Goal: Register for event/course

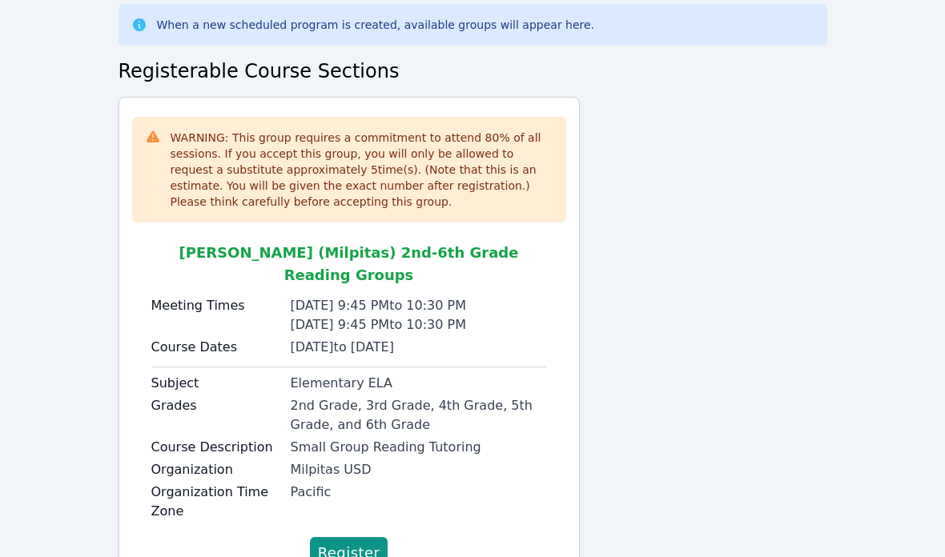
scroll to position [131, 0]
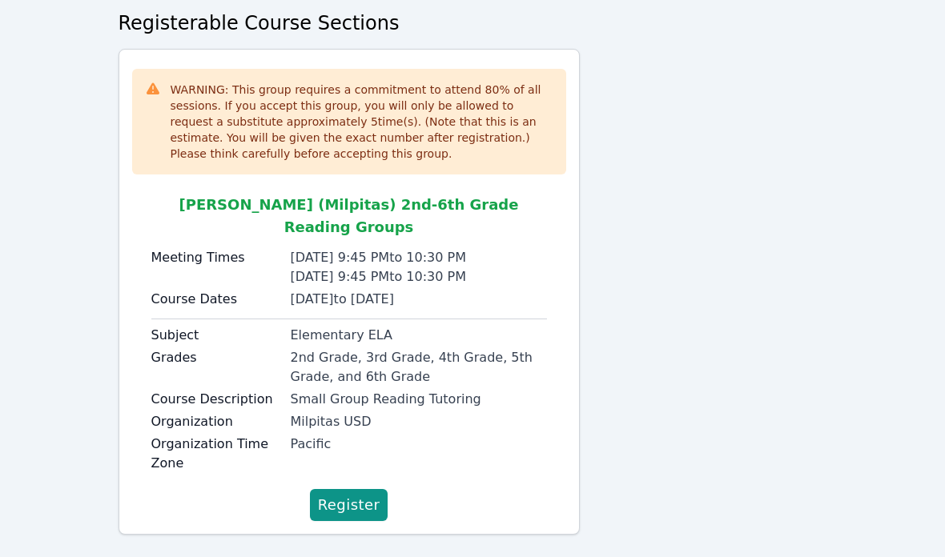
click at [356, 494] on span "Register" at bounding box center [349, 505] width 62 height 22
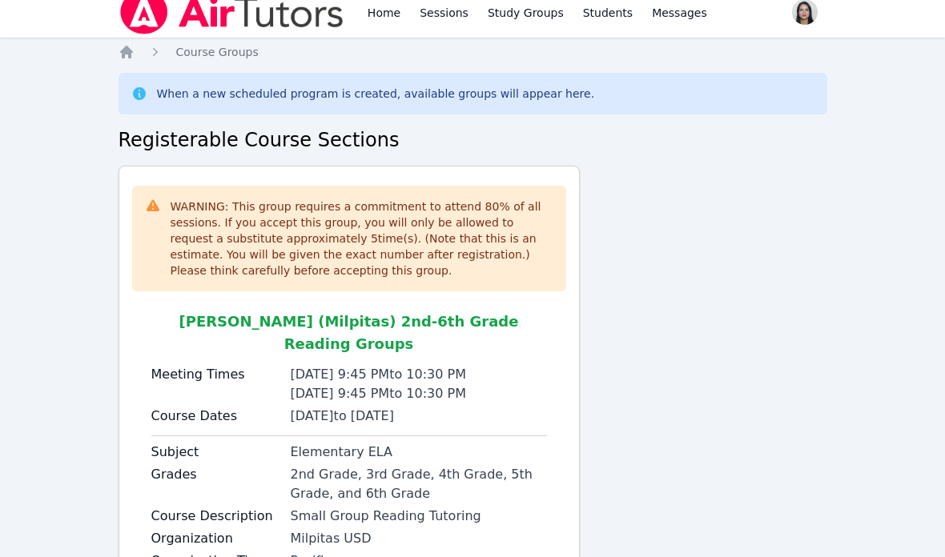
scroll to position [0, 0]
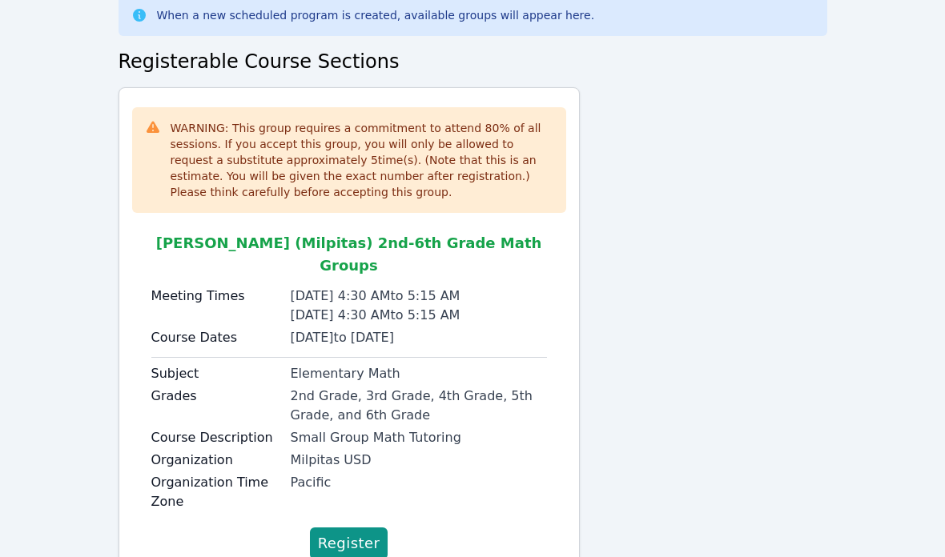
scroll to position [131, 0]
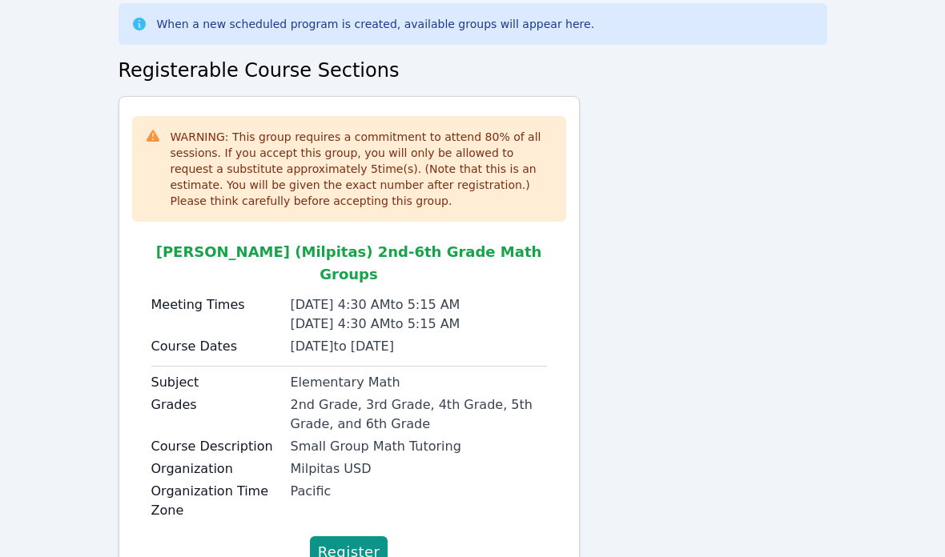
scroll to position [131, 0]
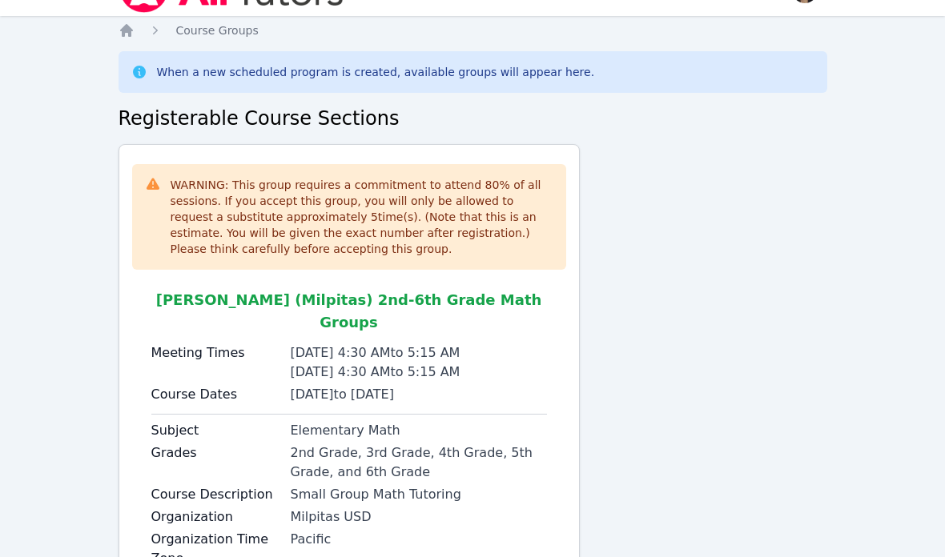
scroll to position [131, 0]
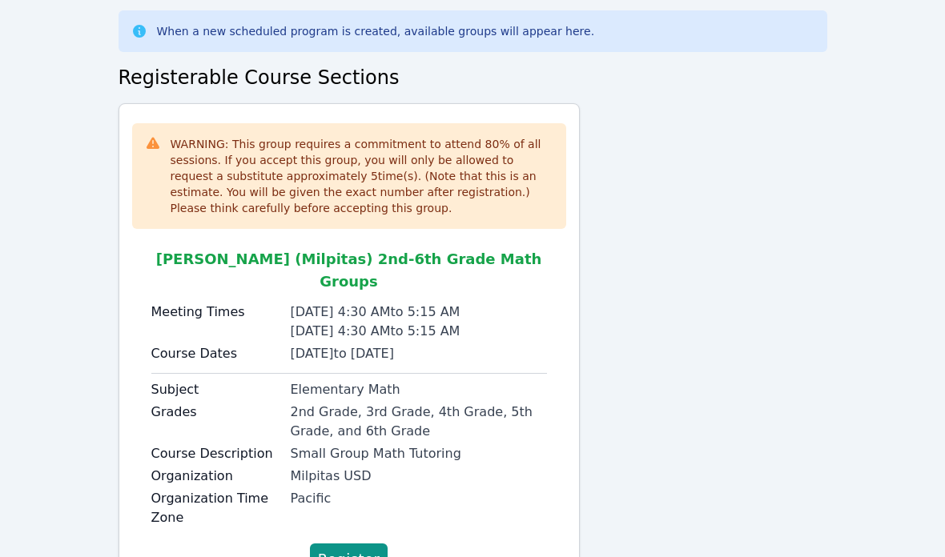
scroll to position [131, 0]
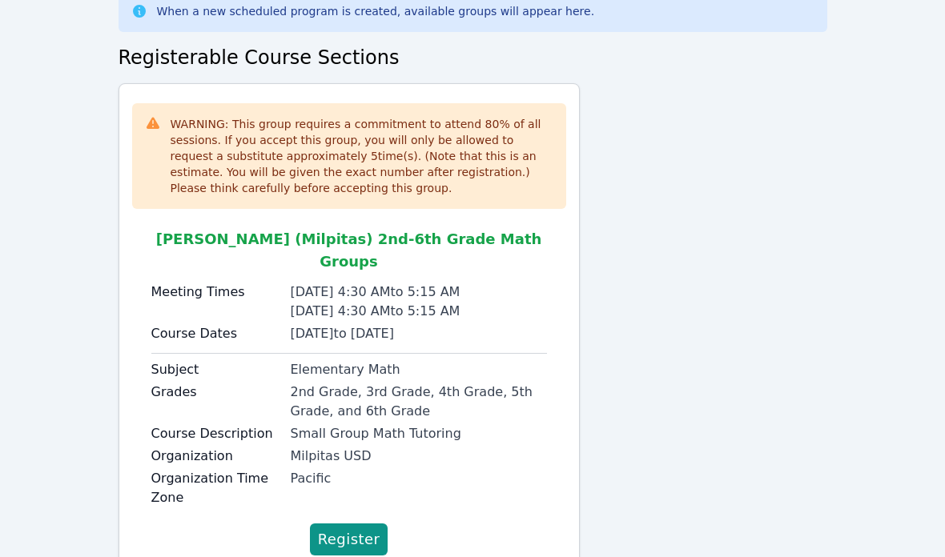
scroll to position [131, 0]
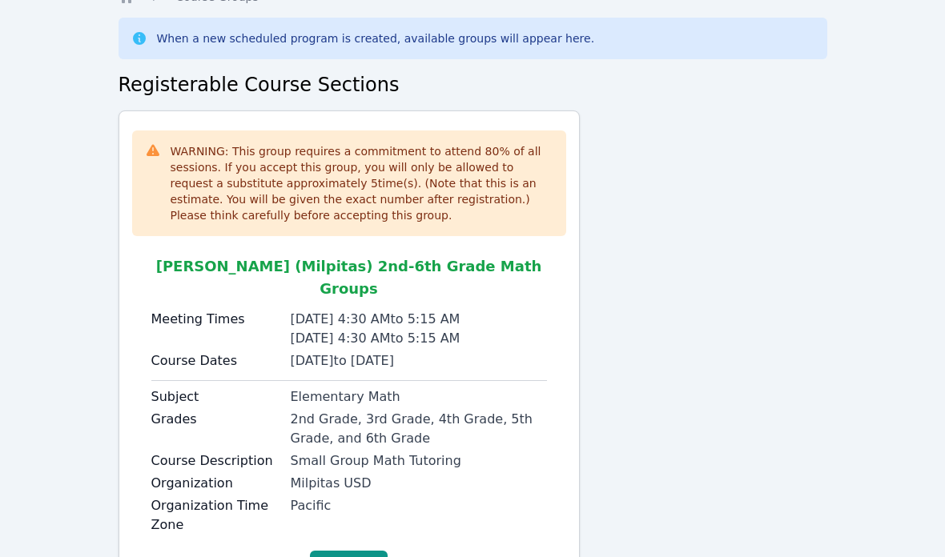
scroll to position [131, 0]
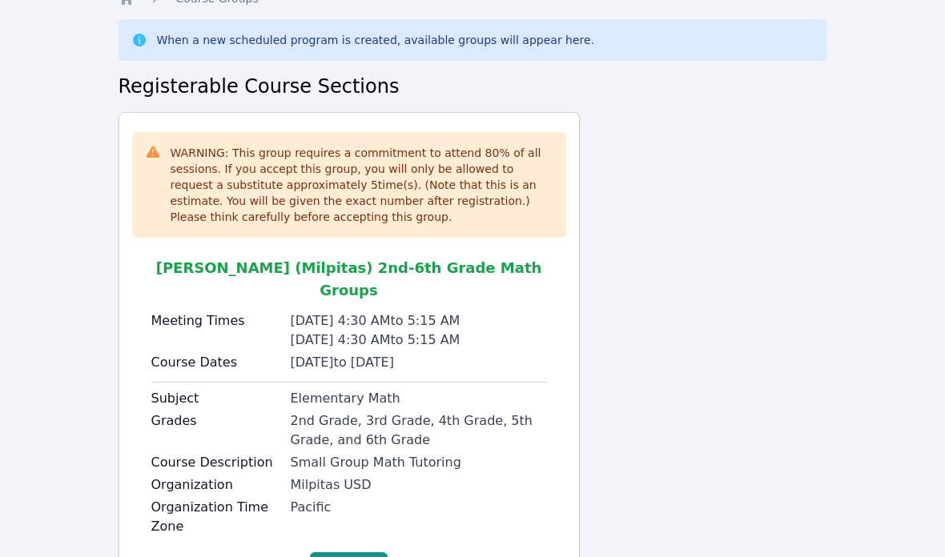
scroll to position [131, 0]
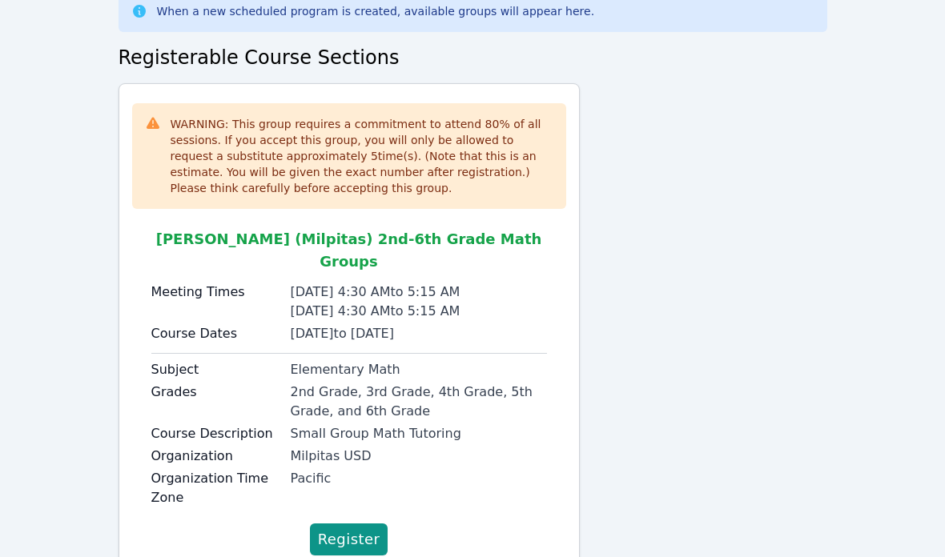
scroll to position [131, 0]
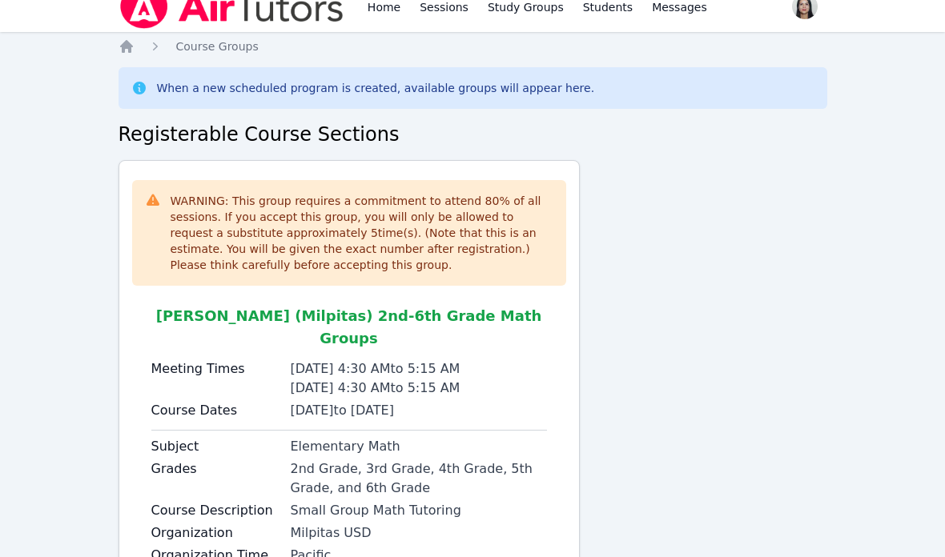
scroll to position [131, 0]
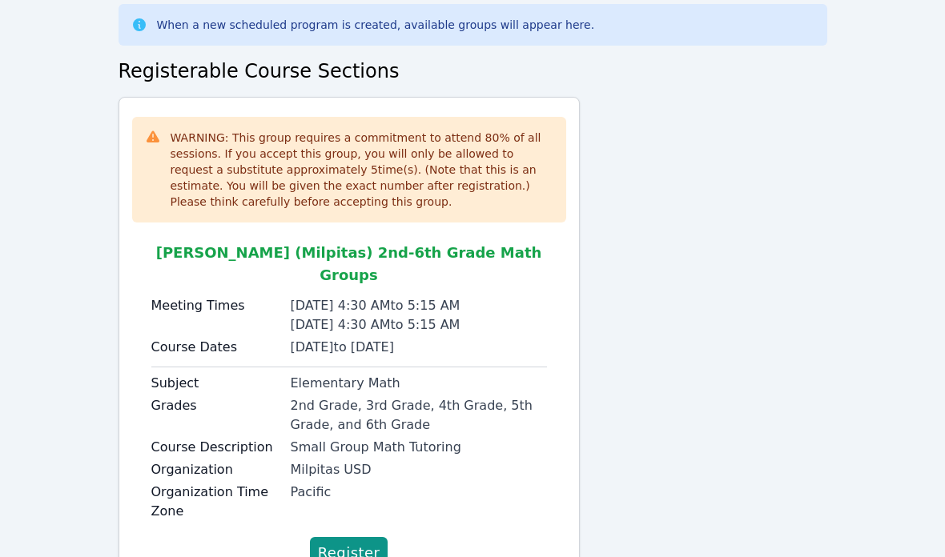
scroll to position [131, 0]
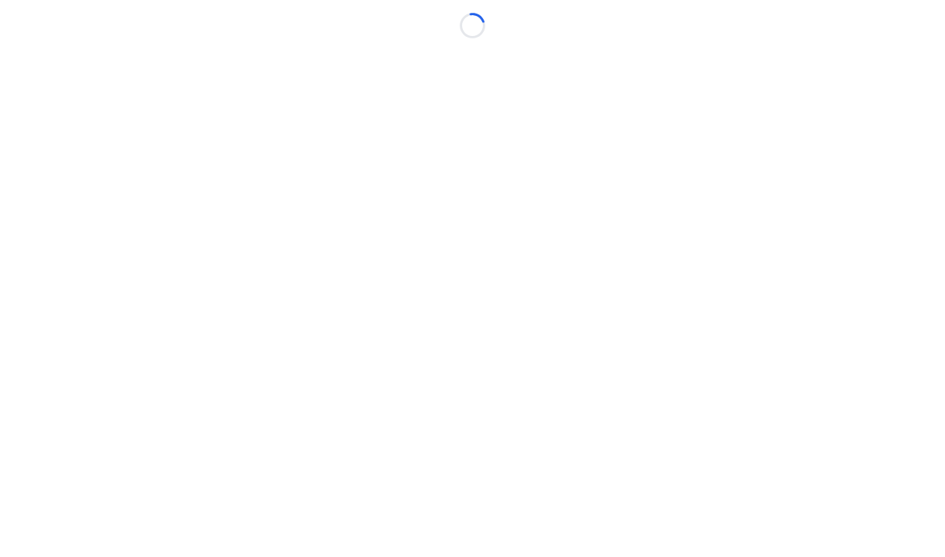
scroll to position [64, 0]
